Goal: Task Accomplishment & Management: Use online tool/utility

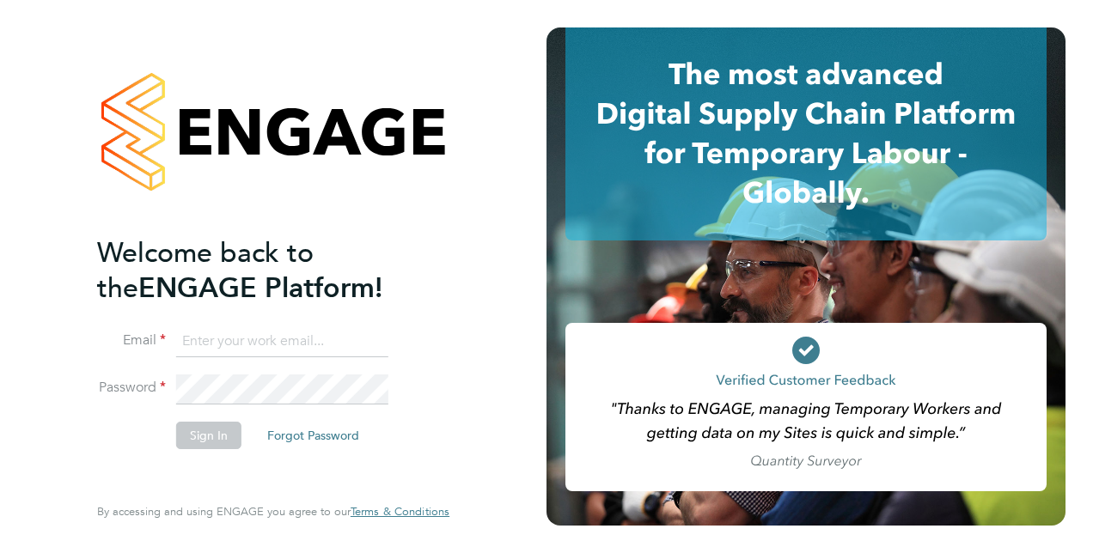
type input "calum.madden@vistry.co.uk"
click at [204, 439] on button "Sign In" at bounding box center [208, 435] width 65 height 27
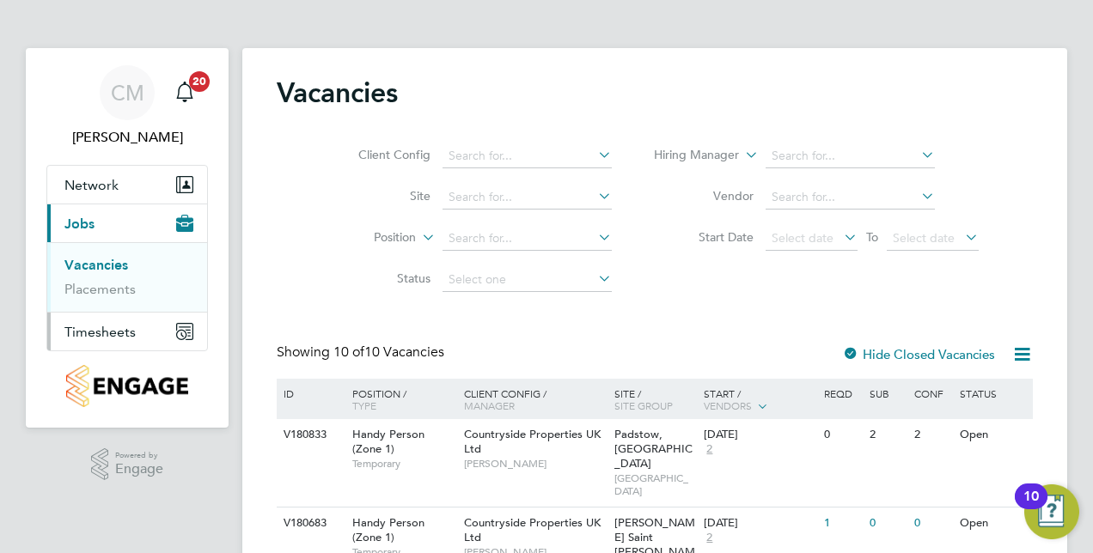
click at [97, 326] on span "Timesheets" at bounding box center [99, 332] width 71 height 16
click at [117, 308] on link "Timesheets" at bounding box center [99, 304] width 71 height 16
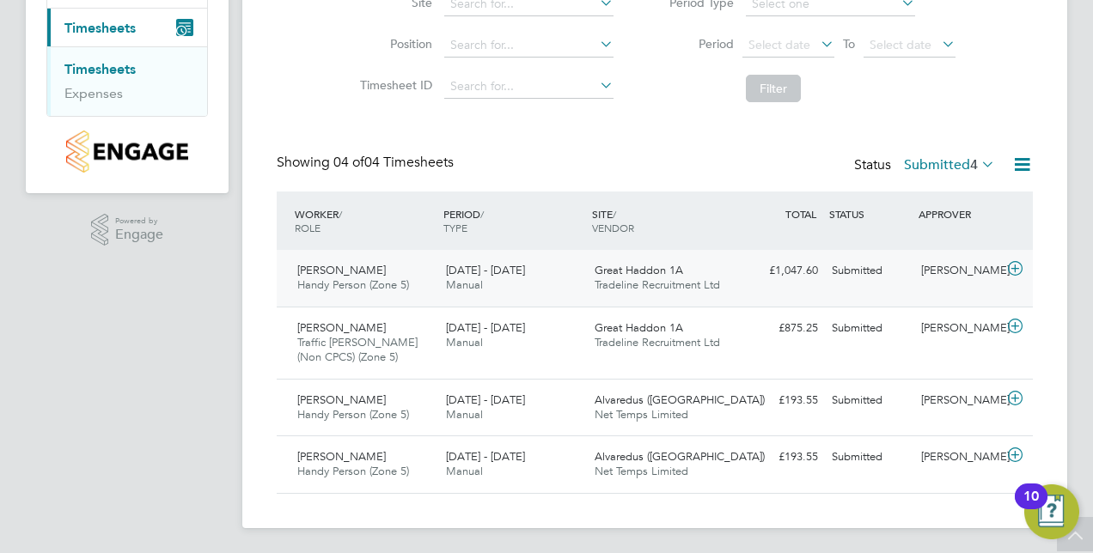
click at [1024, 271] on icon at bounding box center [1014, 269] width 21 height 14
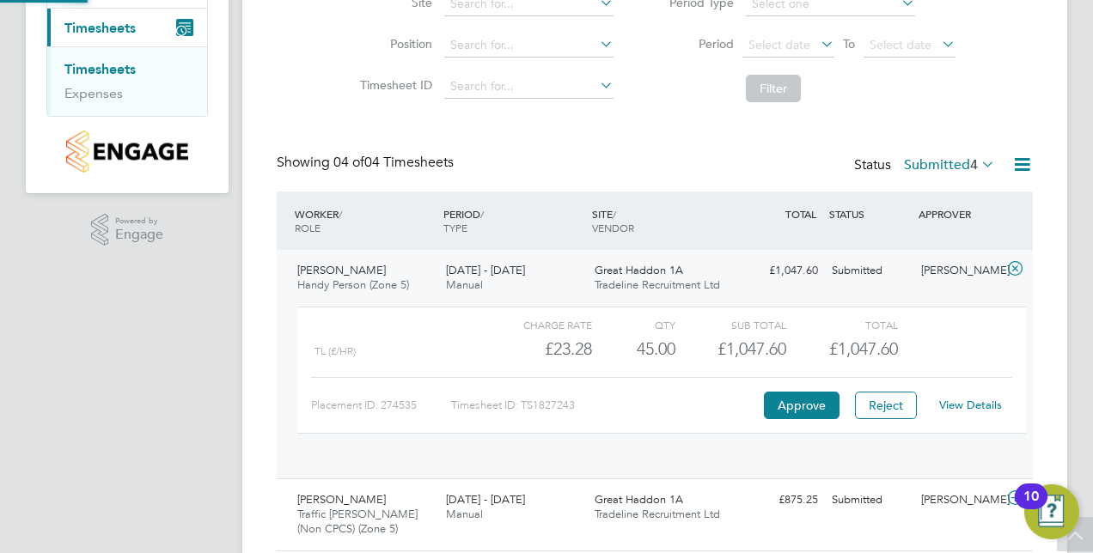
scroll to position [29, 168]
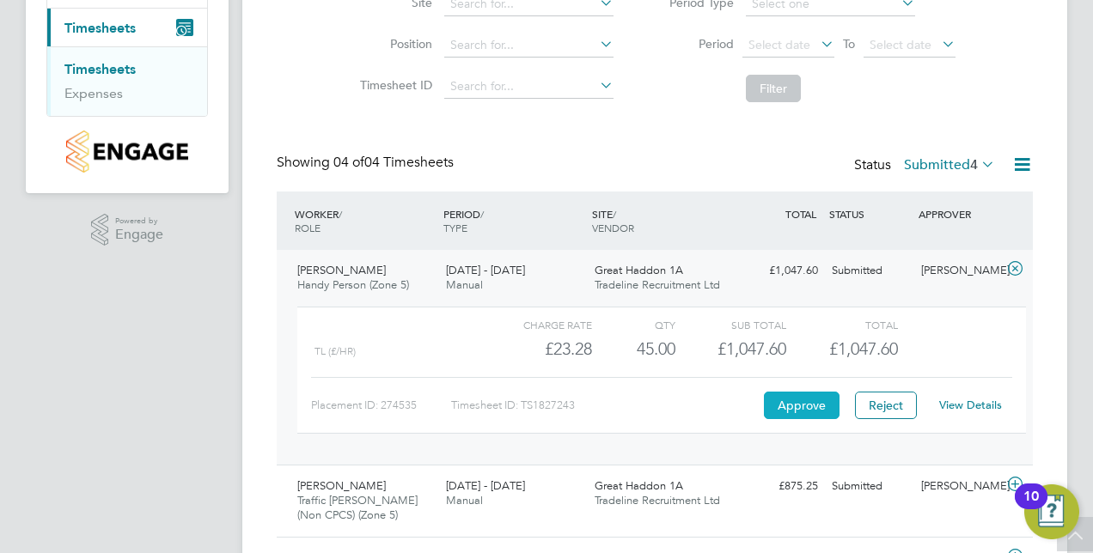
click at [808, 402] on button "Approve" at bounding box center [802, 405] width 76 height 27
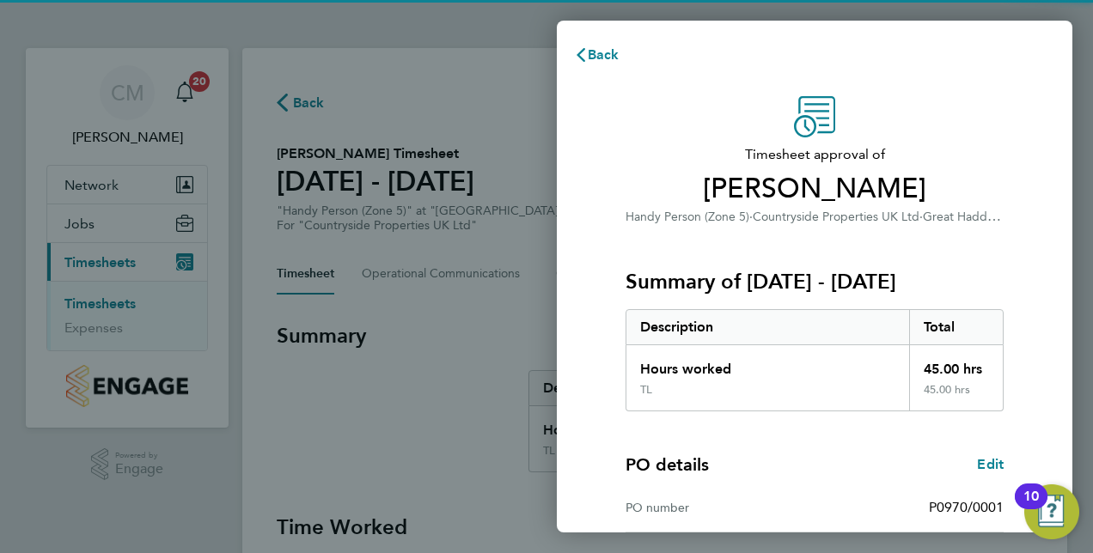
scroll to position [268, 0]
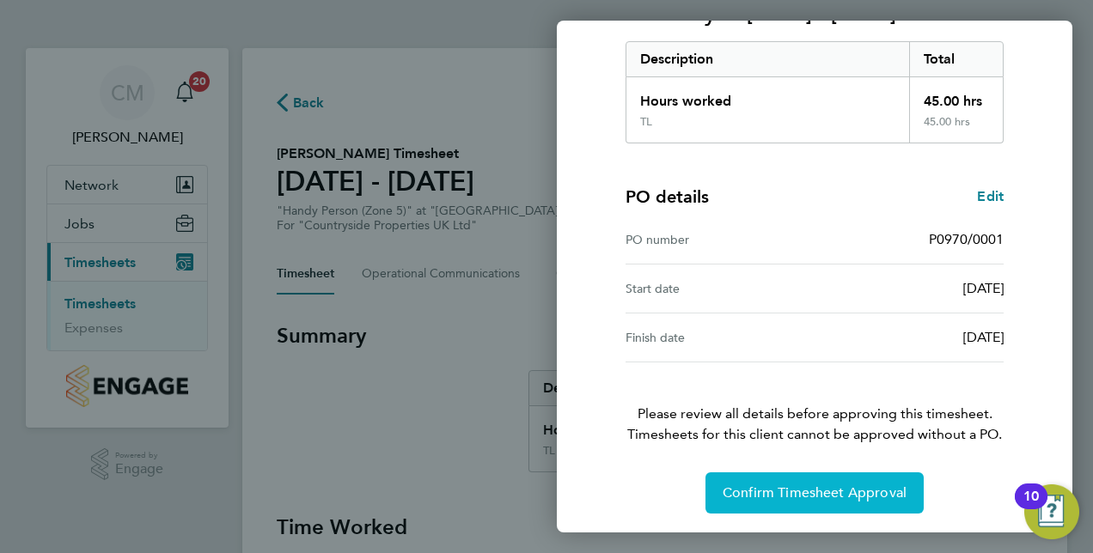
click at [801, 481] on button "Confirm Timesheet Approval" at bounding box center [814, 493] width 218 height 41
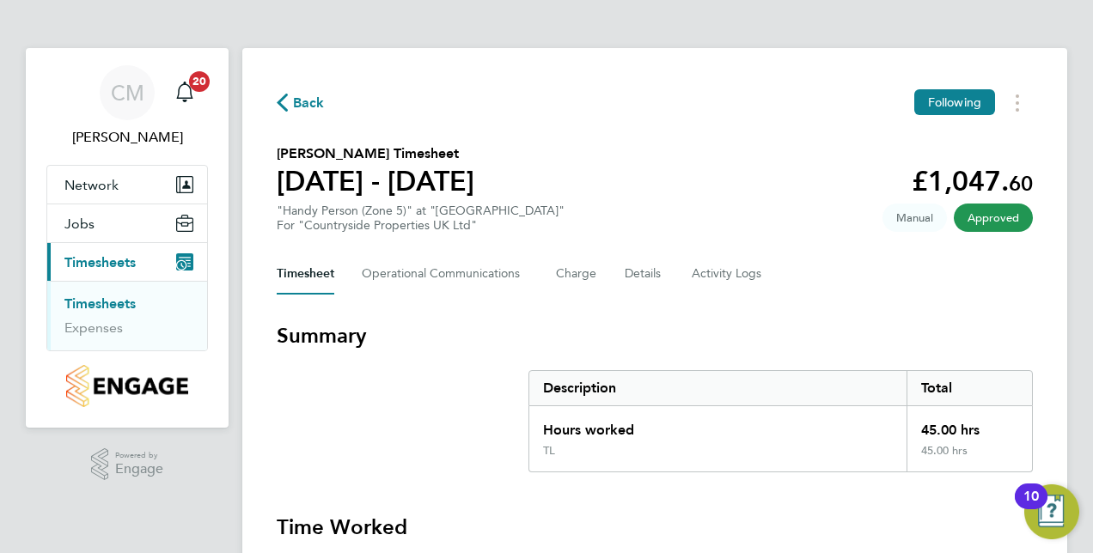
click at [119, 298] on link "Timesheets" at bounding box center [99, 304] width 71 height 16
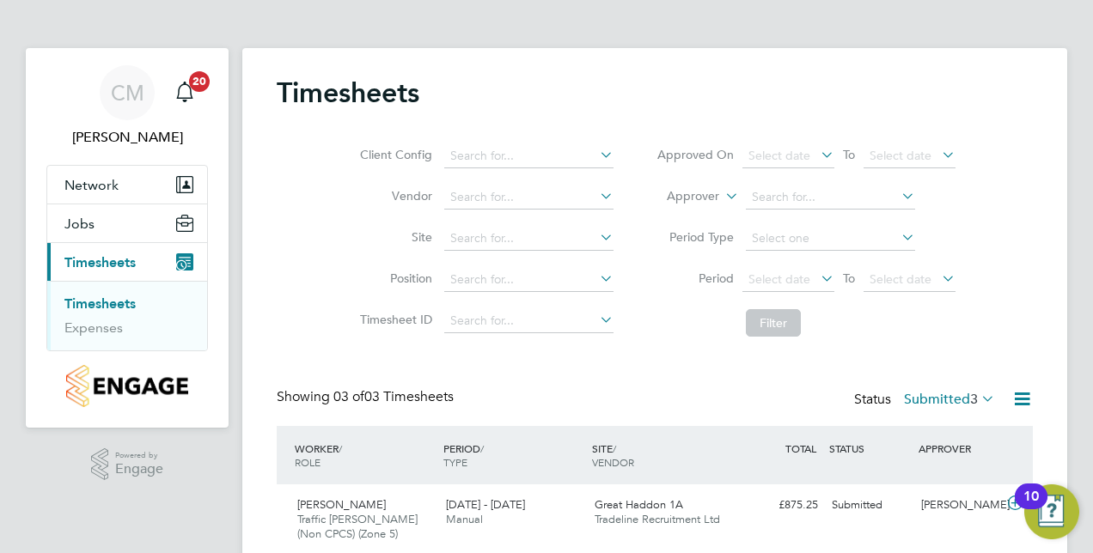
scroll to position [179, 0]
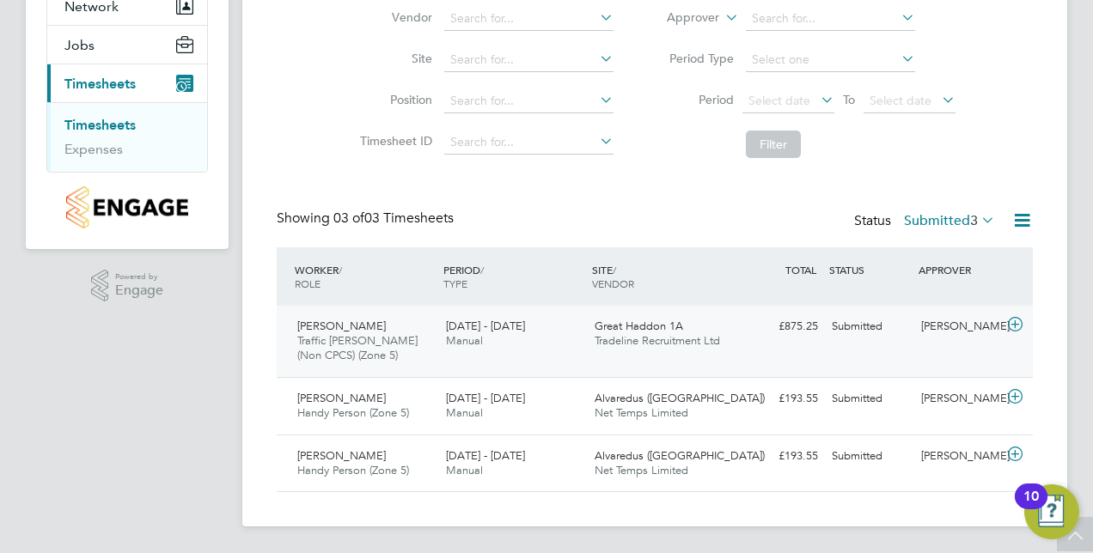
click at [1017, 332] on icon at bounding box center [1014, 325] width 21 height 14
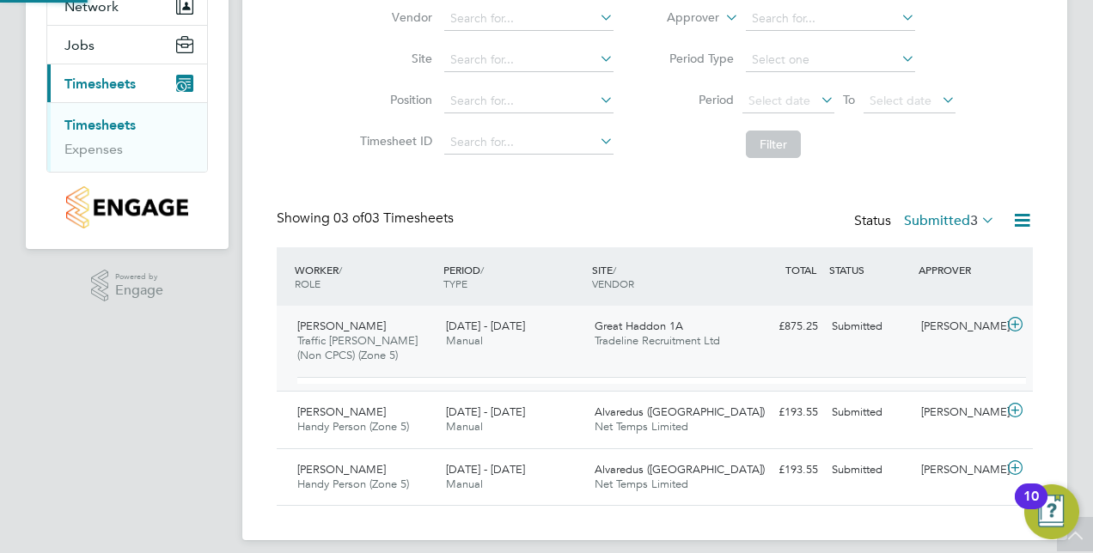
scroll to position [29, 168]
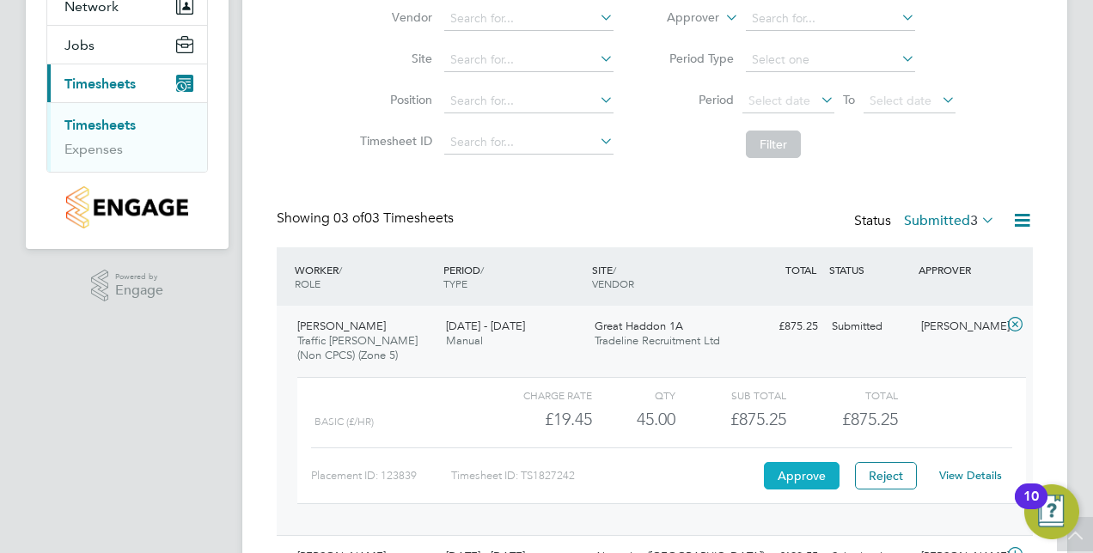
click at [808, 464] on button "Approve" at bounding box center [802, 475] width 76 height 27
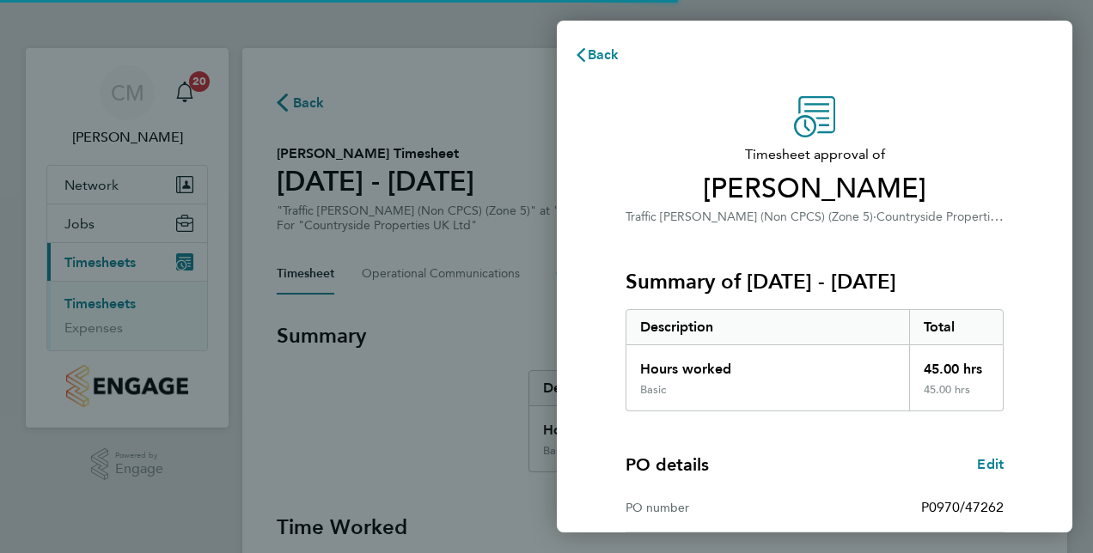
scroll to position [219, 0]
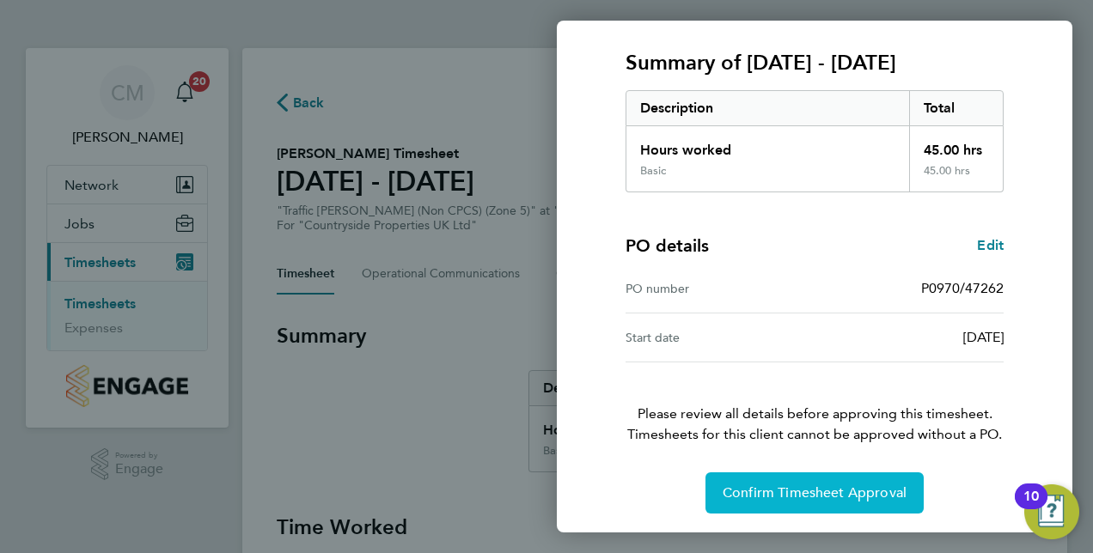
click at [788, 473] on button "Confirm Timesheet Approval" at bounding box center [814, 493] width 218 height 41
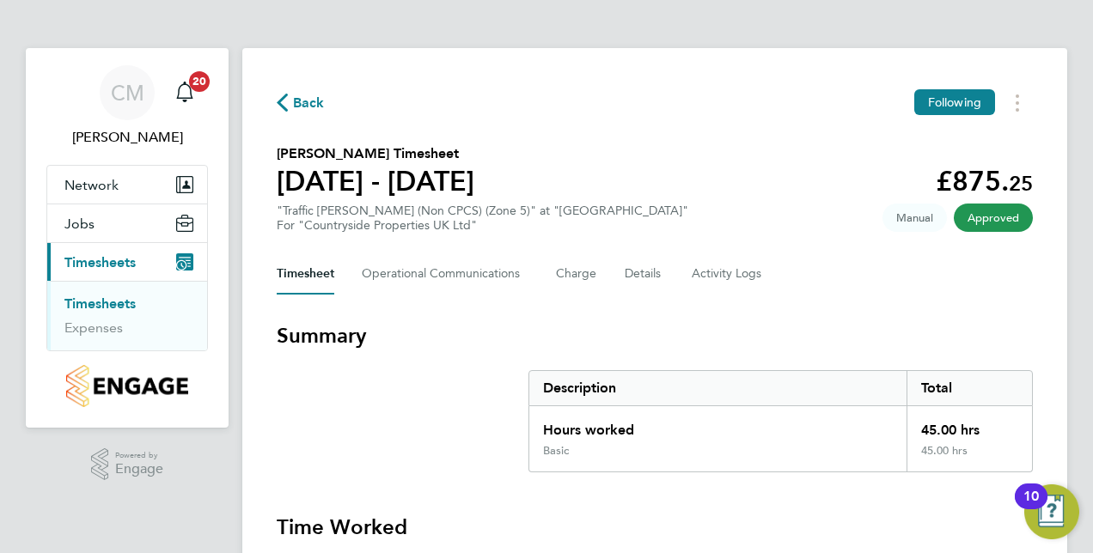
click at [117, 299] on link "Timesheets" at bounding box center [99, 304] width 71 height 16
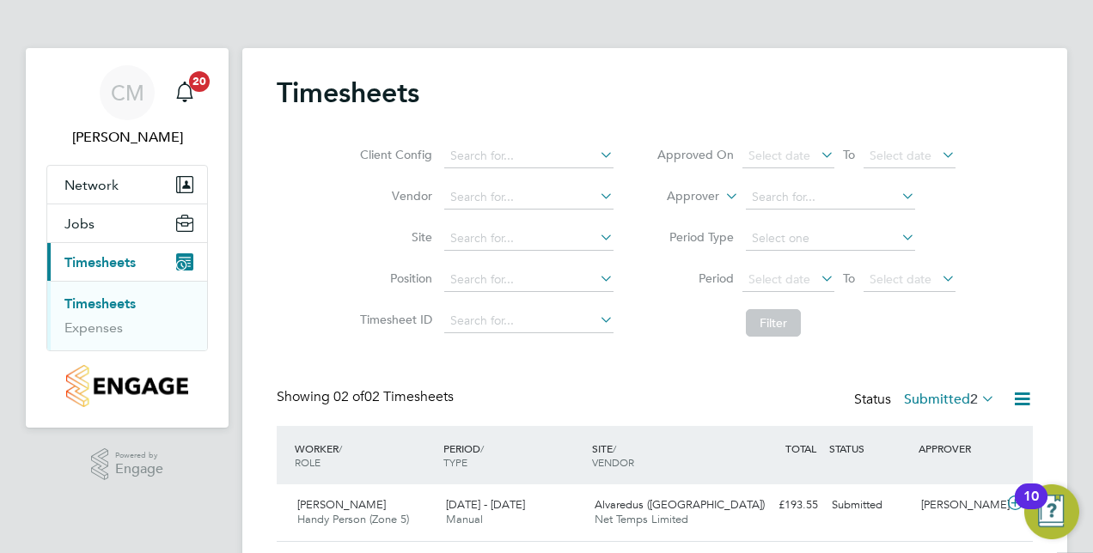
scroll to position [107, 0]
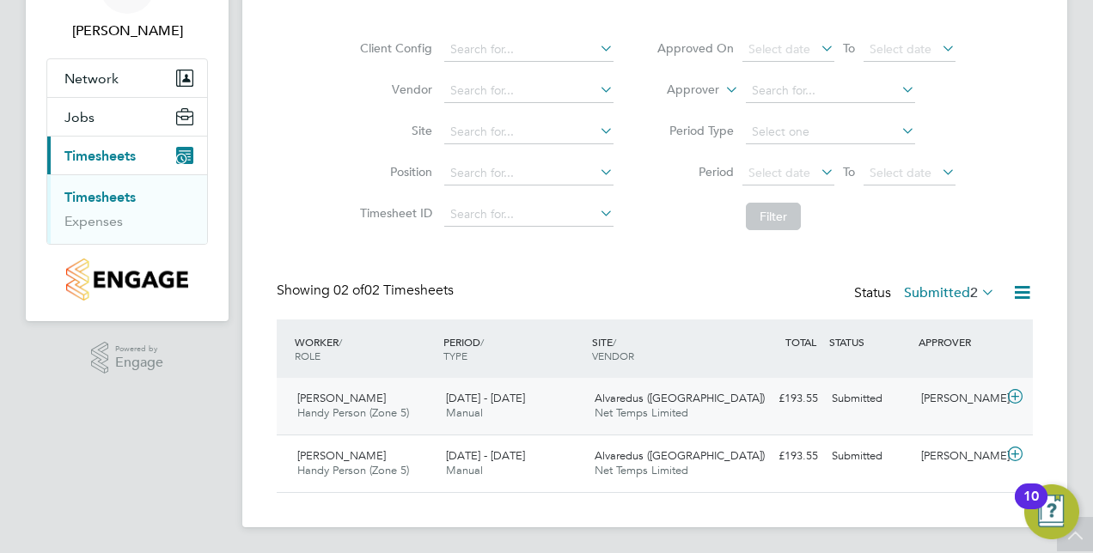
click at [1020, 392] on icon at bounding box center [1014, 397] width 21 height 14
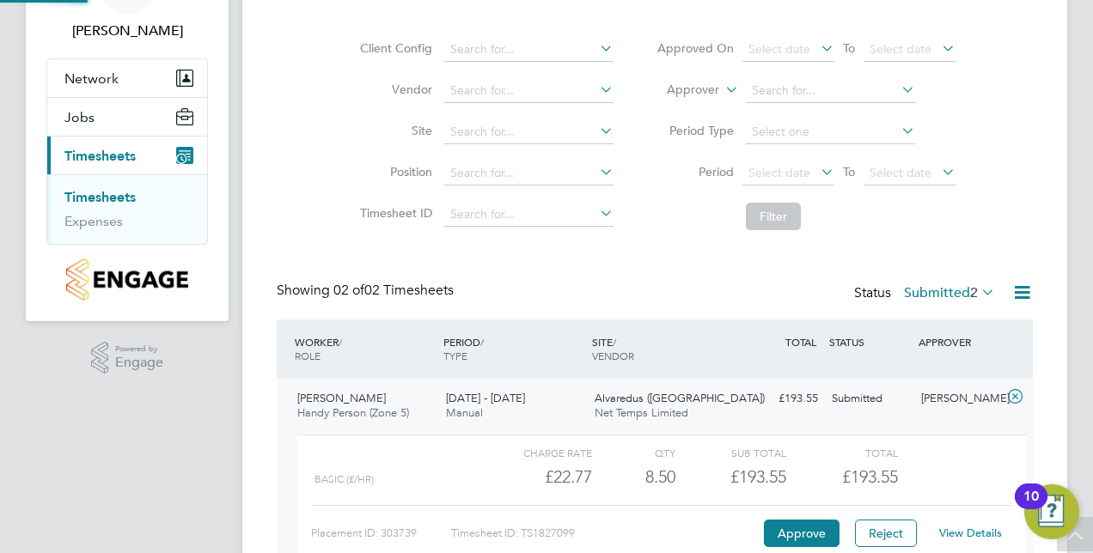
scroll to position [29, 168]
click at [784, 521] on button "Approve" at bounding box center [802, 533] width 76 height 27
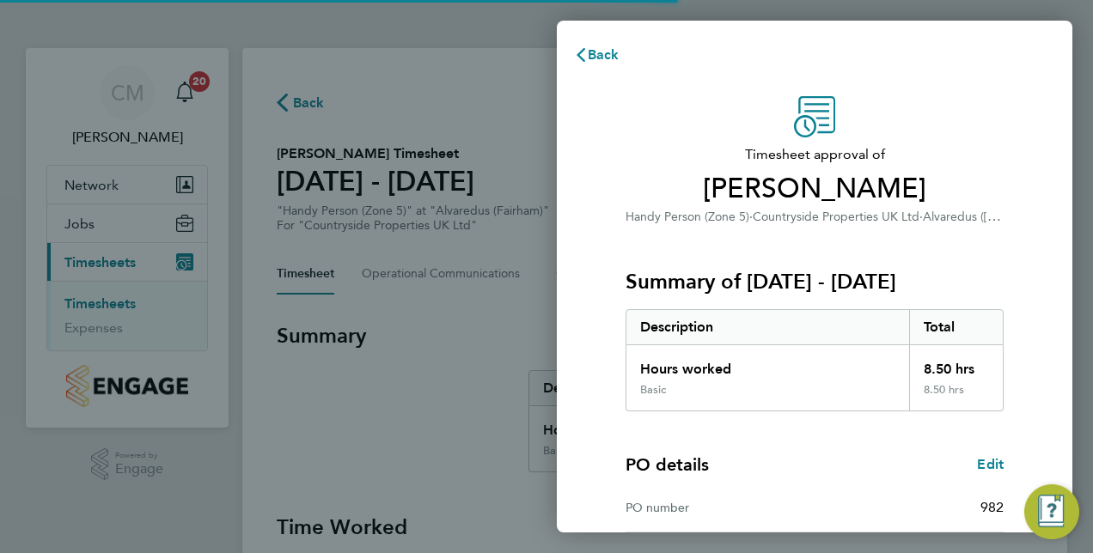
scroll to position [268, 0]
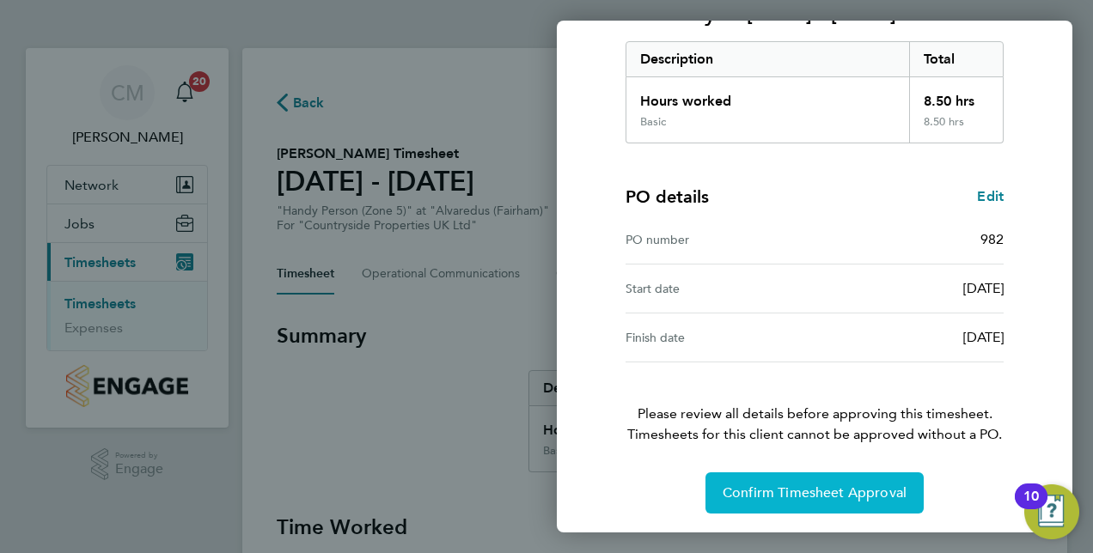
click at [790, 495] on span "Confirm Timesheet Approval" at bounding box center [815, 493] width 184 height 17
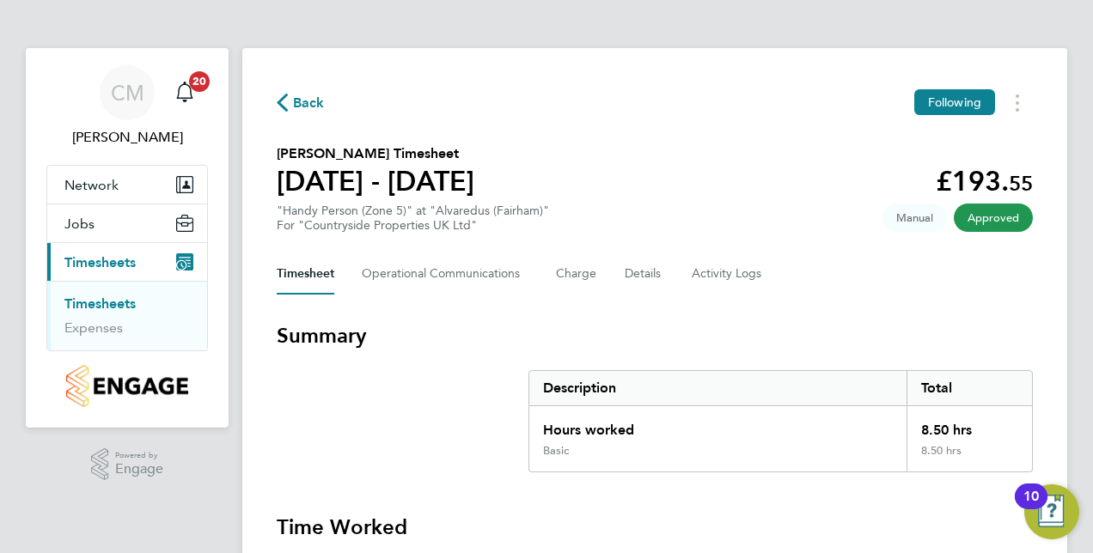
click at [113, 302] on link "Timesheets" at bounding box center [99, 304] width 71 height 16
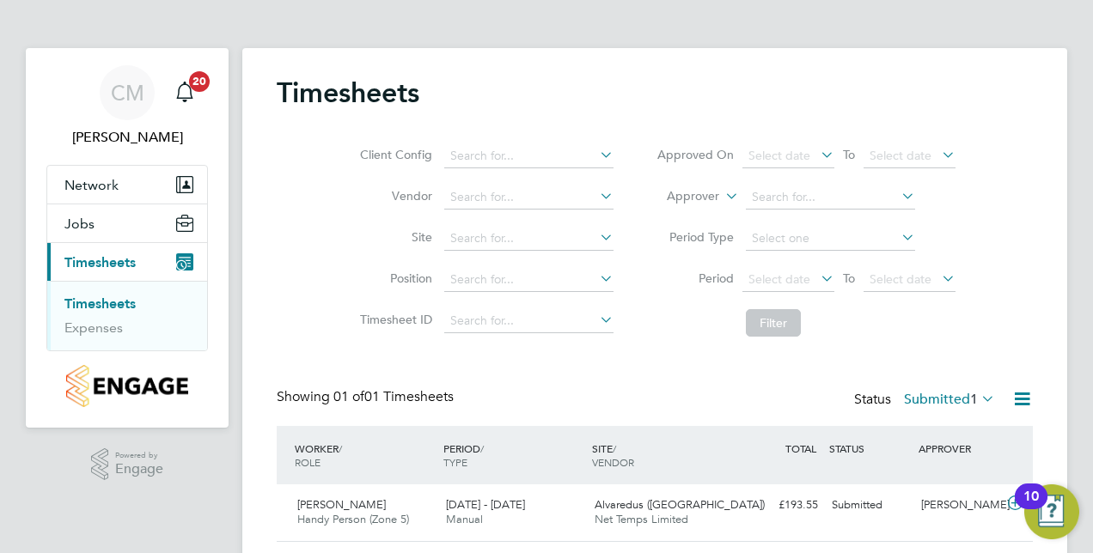
scroll to position [50, 0]
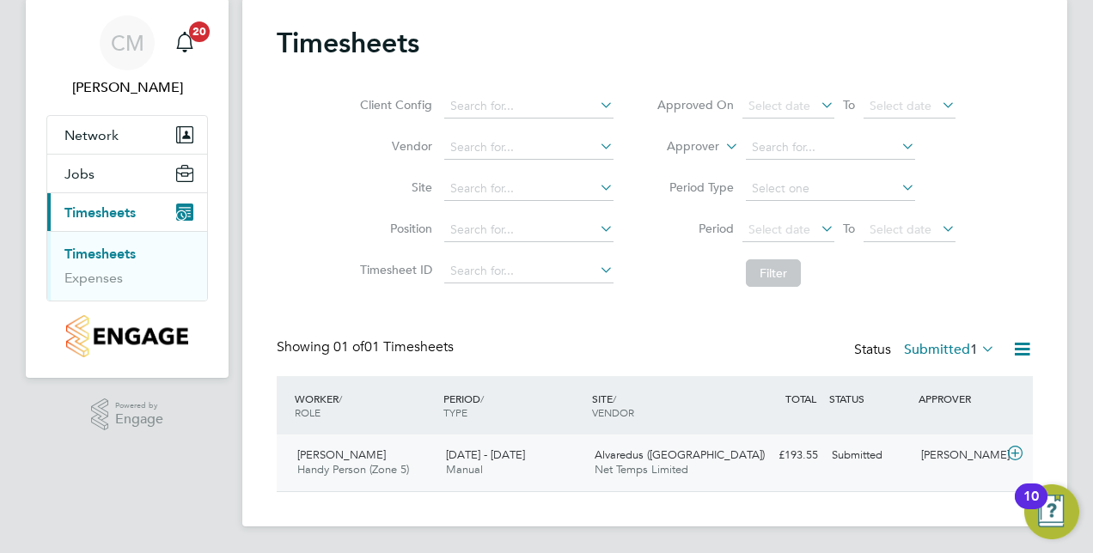
click at [1007, 454] on icon at bounding box center [1014, 454] width 21 height 14
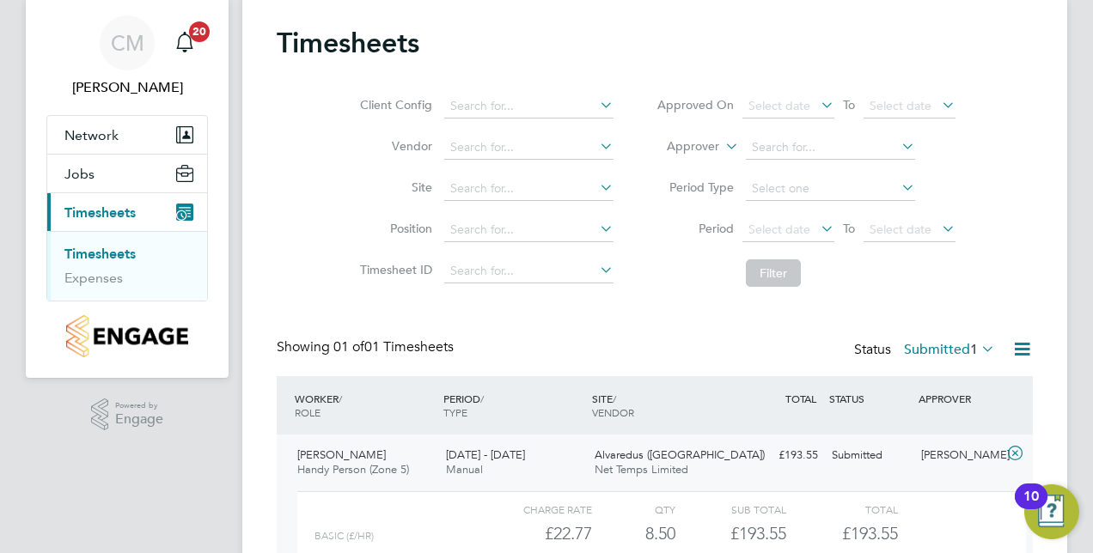
scroll to position [207, 0]
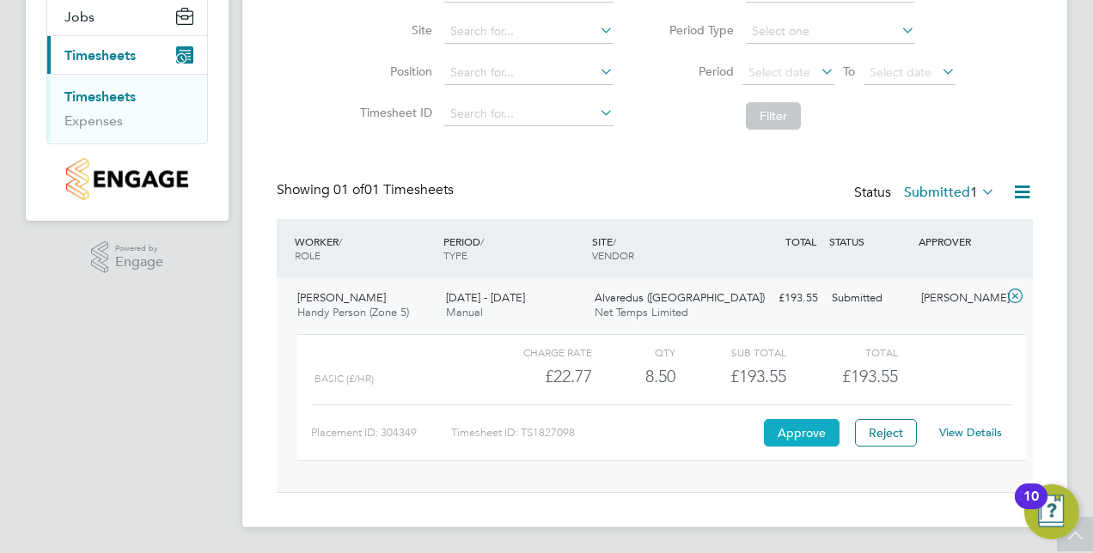
click at [820, 430] on button "Approve" at bounding box center [802, 432] width 76 height 27
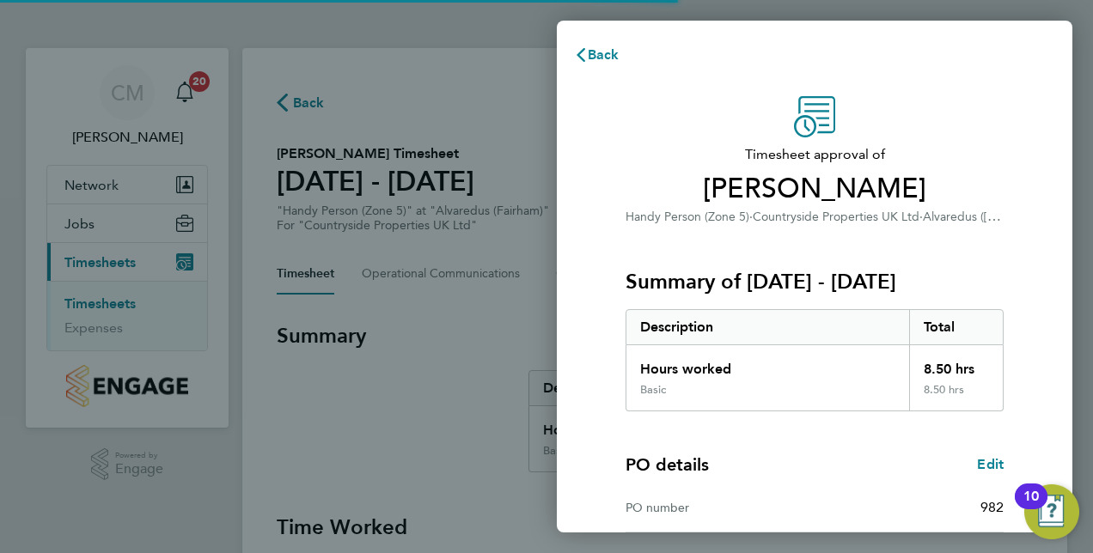
scroll to position [268, 0]
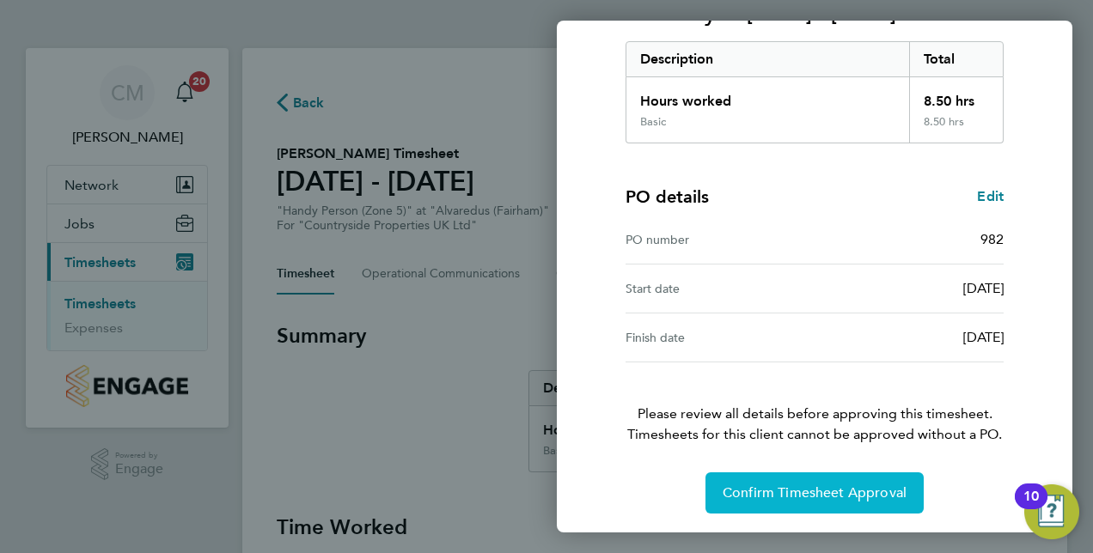
click at [810, 473] on button "Confirm Timesheet Approval" at bounding box center [814, 493] width 218 height 41
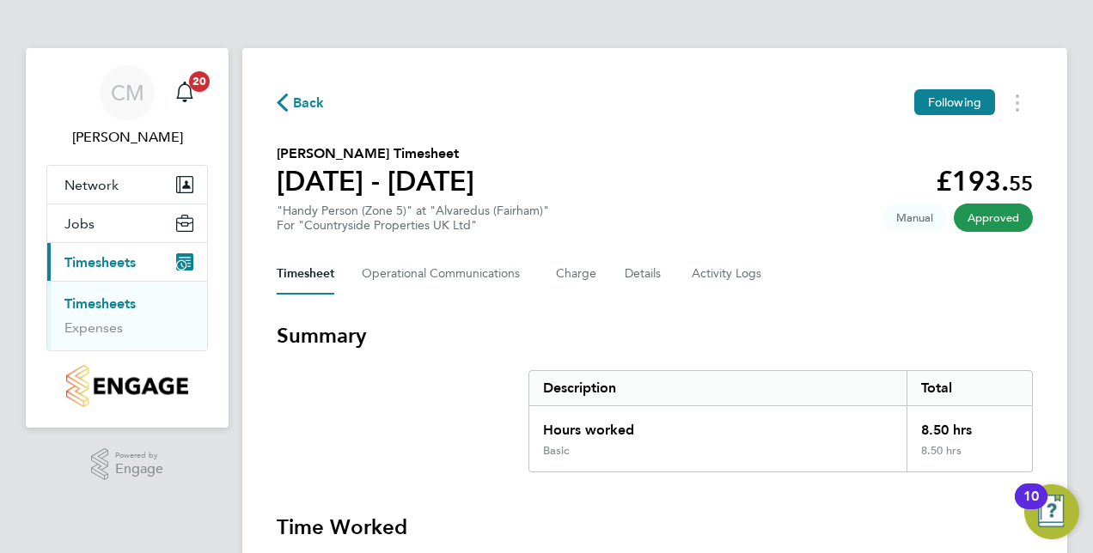
click at [113, 305] on link "Timesheets" at bounding box center [99, 304] width 71 height 16
